Goal: Ask a question

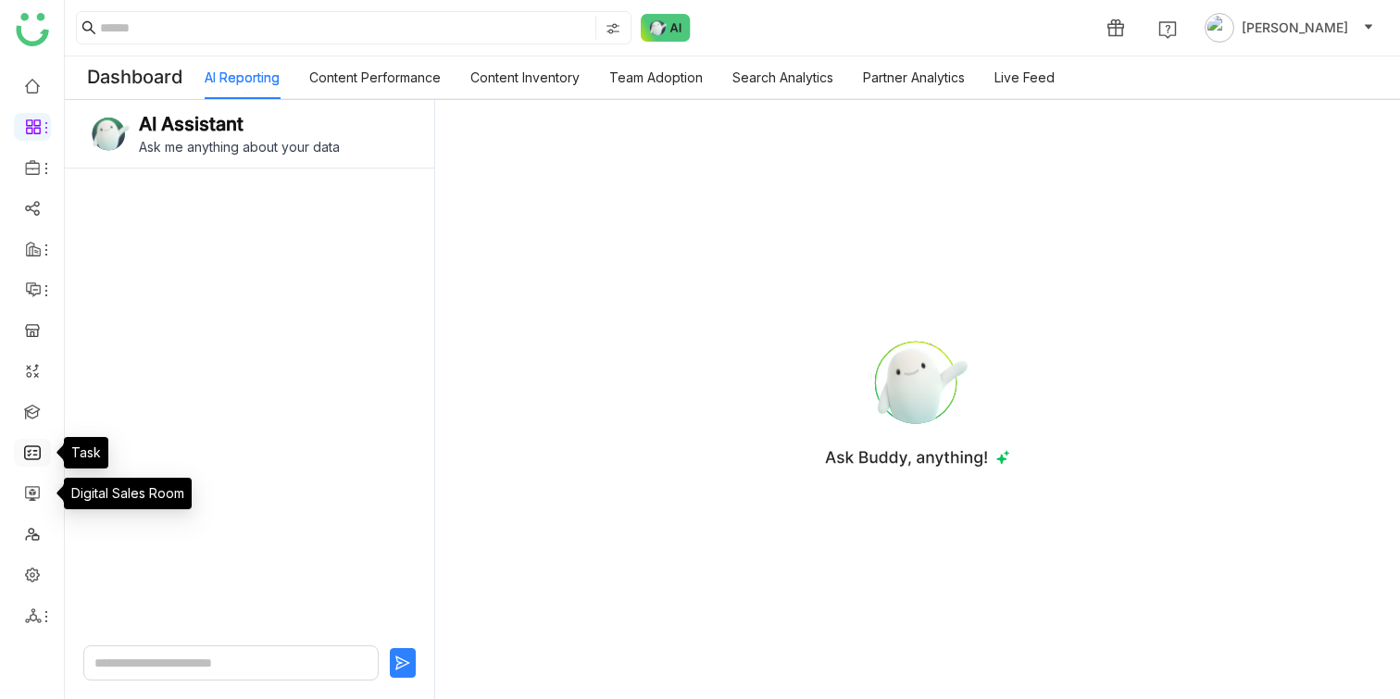
click at [35, 459] on link at bounding box center [32, 452] width 17 height 16
click at [35, 457] on link at bounding box center [32, 452] width 17 height 16
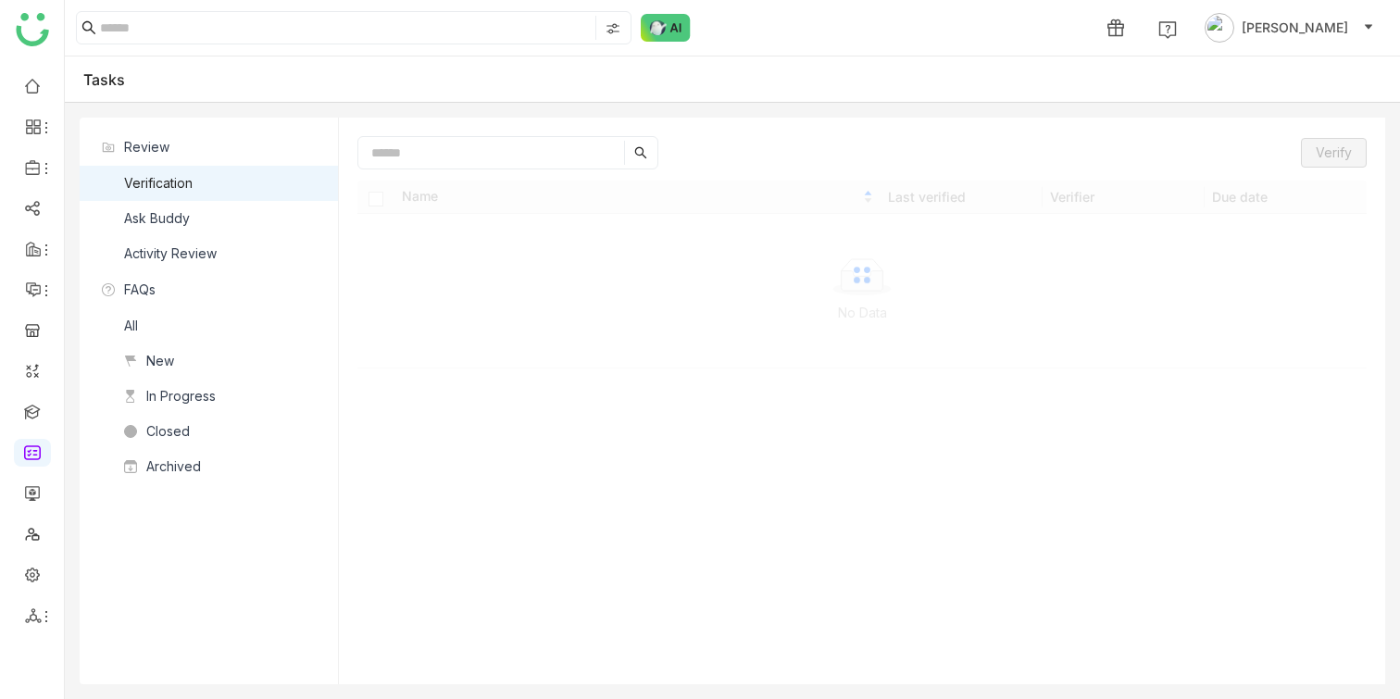
click at [161, 236] on nz-list-item "Activity Review" at bounding box center [209, 253] width 258 height 35
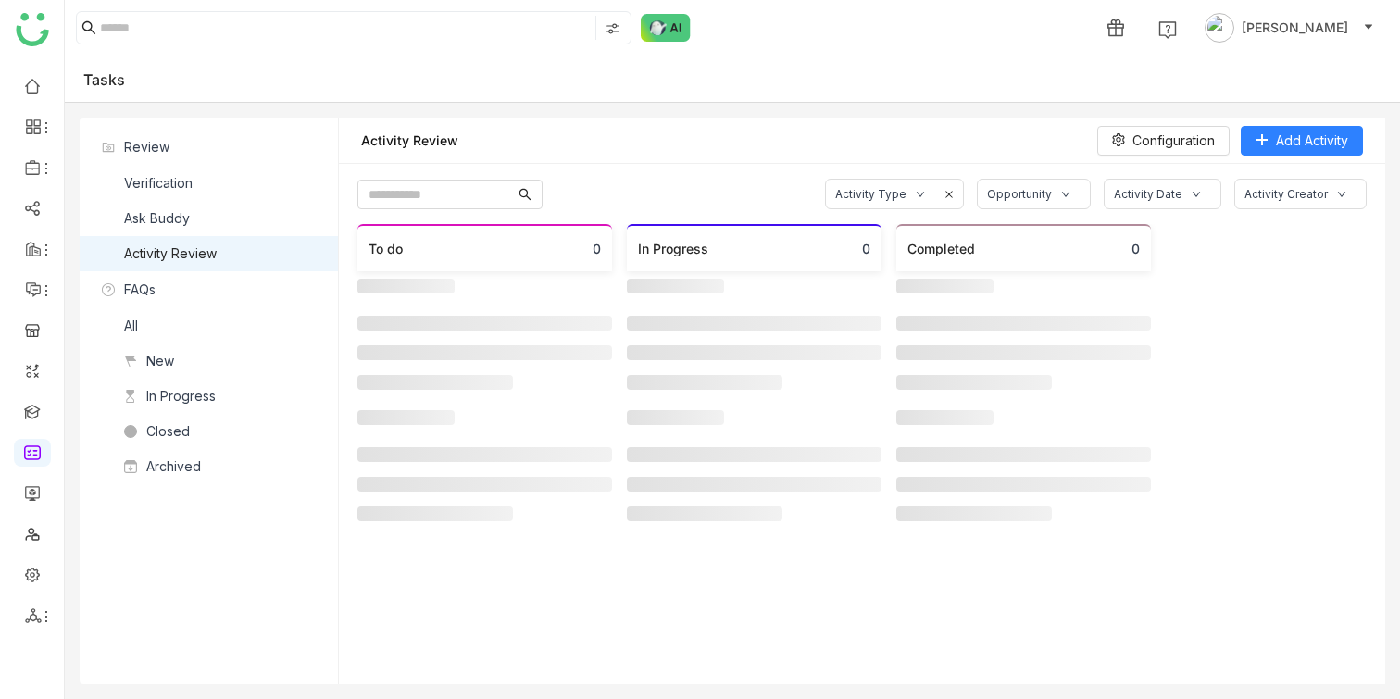
click at [166, 223] on div "Ask Buddy" at bounding box center [157, 218] width 66 height 20
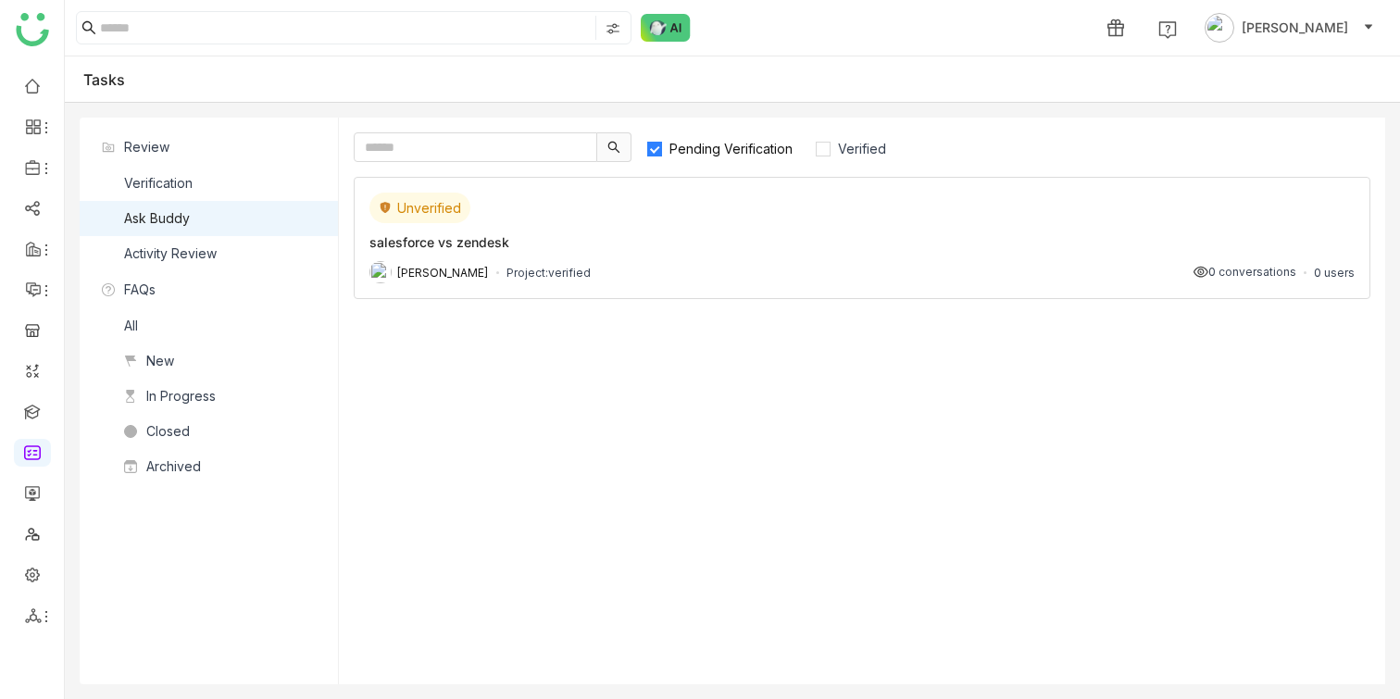
click at [608, 232] on div "salesforce vs zendesk" at bounding box center [863, 241] width 986 height 19
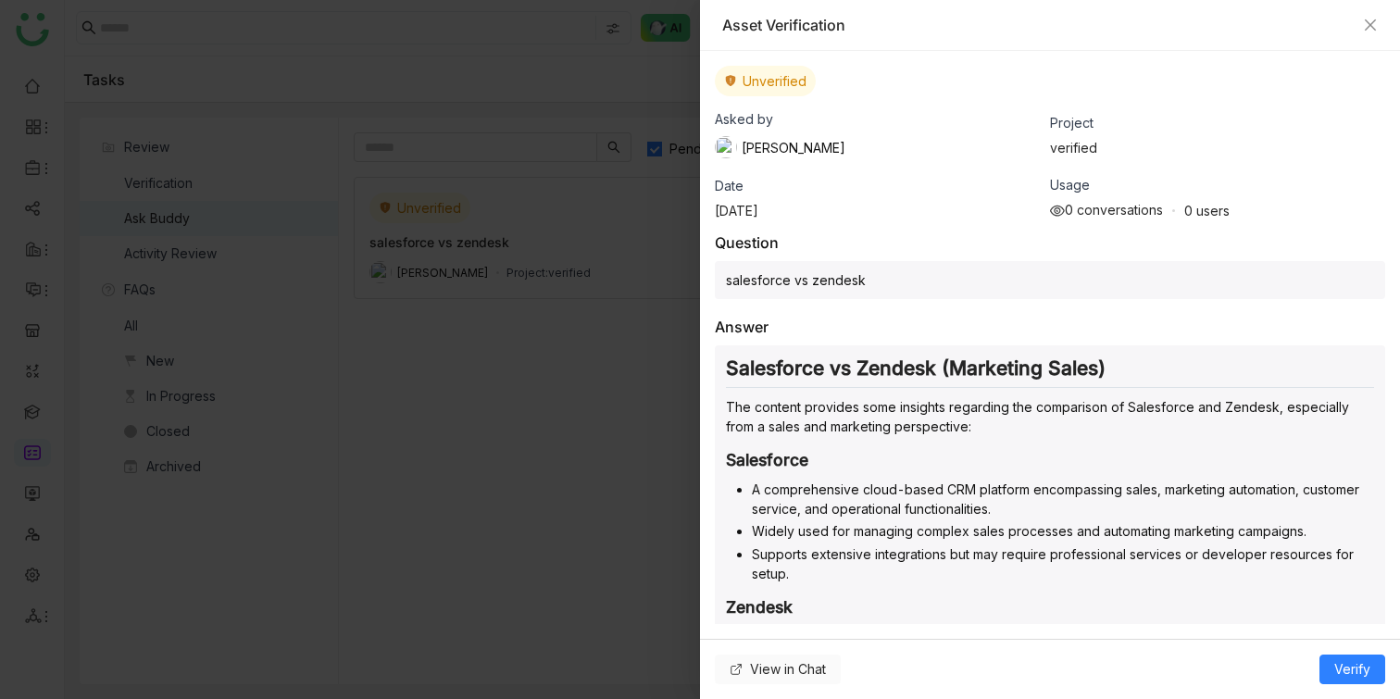
click at [810, 668] on span "View in Chat" at bounding box center [788, 669] width 76 height 20
